Goal: Transaction & Acquisition: Purchase product/service

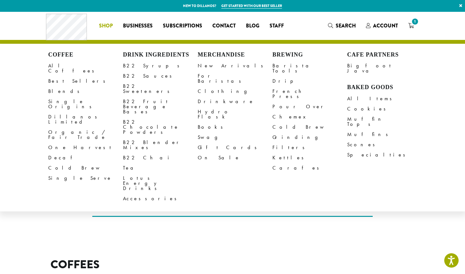
click at [106, 27] on span "Shop" at bounding box center [106, 26] width 14 height 8
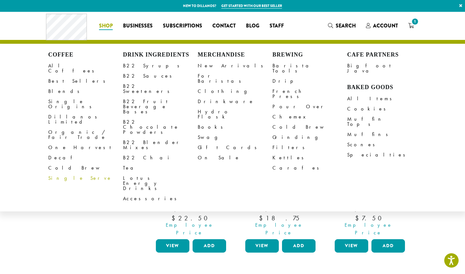
drag, startPoint x: 59, startPoint y: 148, endPoint x: 64, endPoint y: 148, distance: 4.5
click at [59, 163] on link "Cold Brew" at bounding box center [85, 168] width 75 height 10
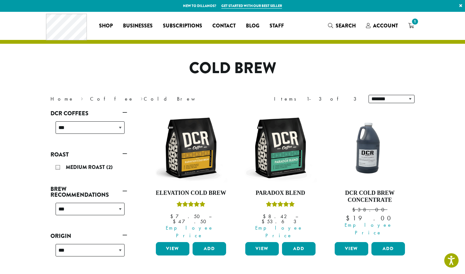
scroll to position [13, 0]
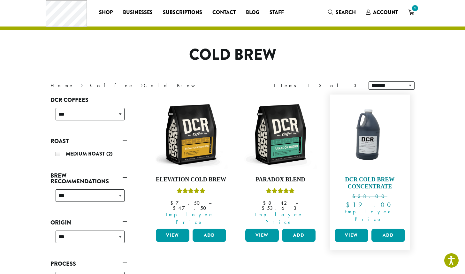
click at [369, 134] on img at bounding box center [369, 134] width 73 height 73
drag, startPoint x: 354, startPoint y: 225, endPoint x: 414, endPoint y: 197, distance: 66.1
click at [354, 229] on link "View" at bounding box center [352, 235] width 34 height 13
click at [369, 150] on img at bounding box center [369, 134] width 73 height 73
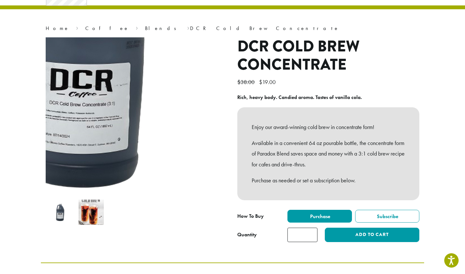
scroll to position [35, 0]
